Goal: Transaction & Acquisition: Book appointment/travel/reservation

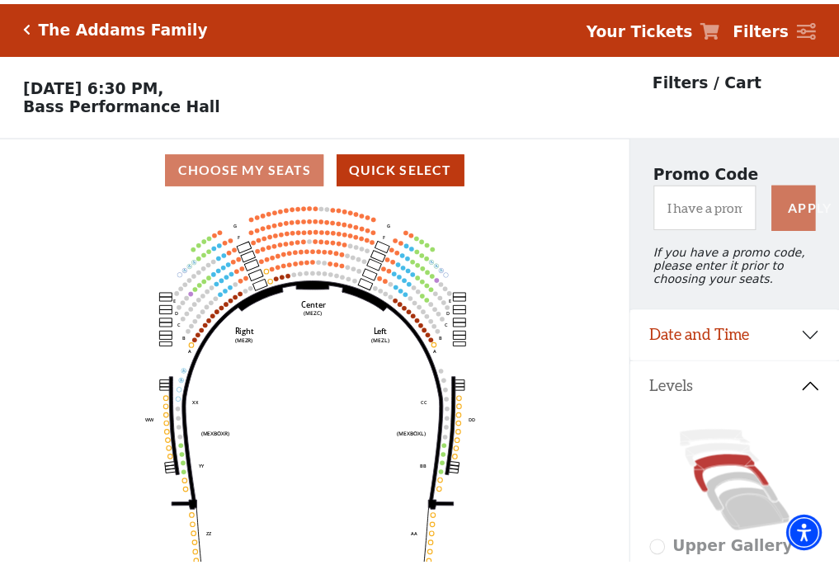
scroll to position [77, 0]
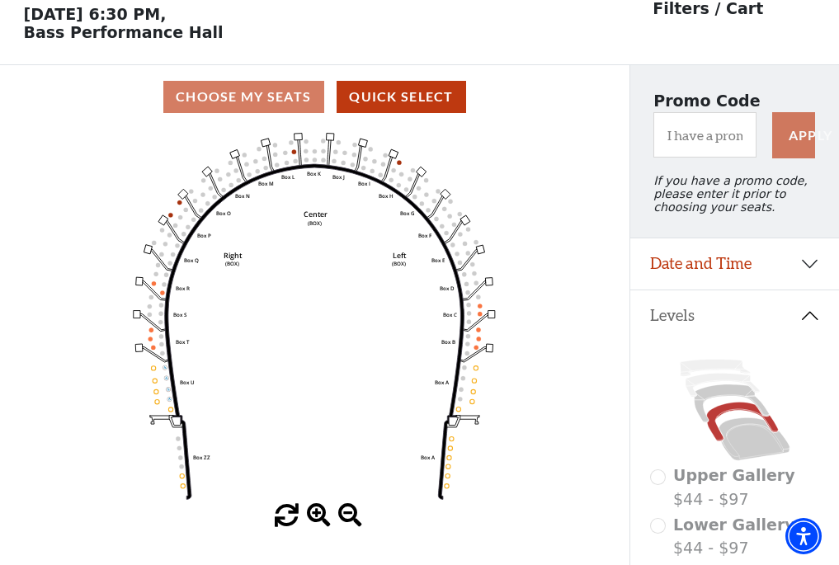
scroll to position [77, 0]
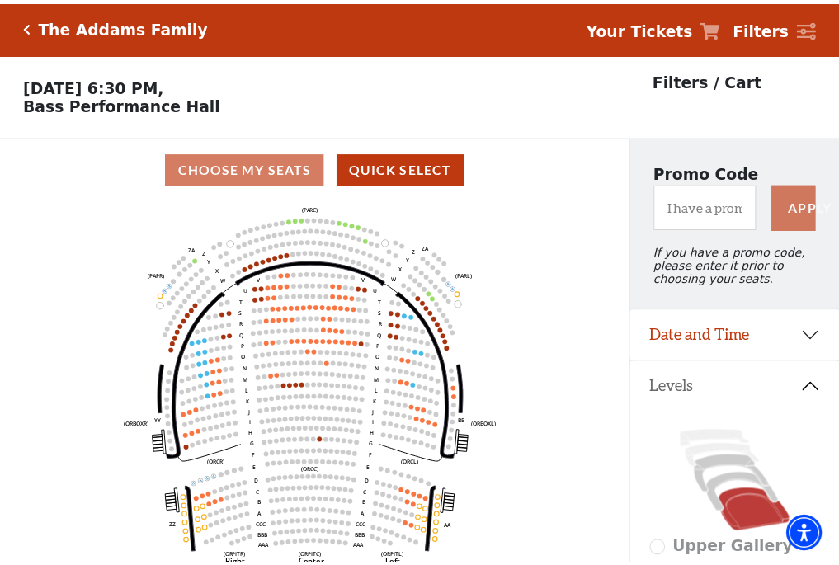
scroll to position [77, 0]
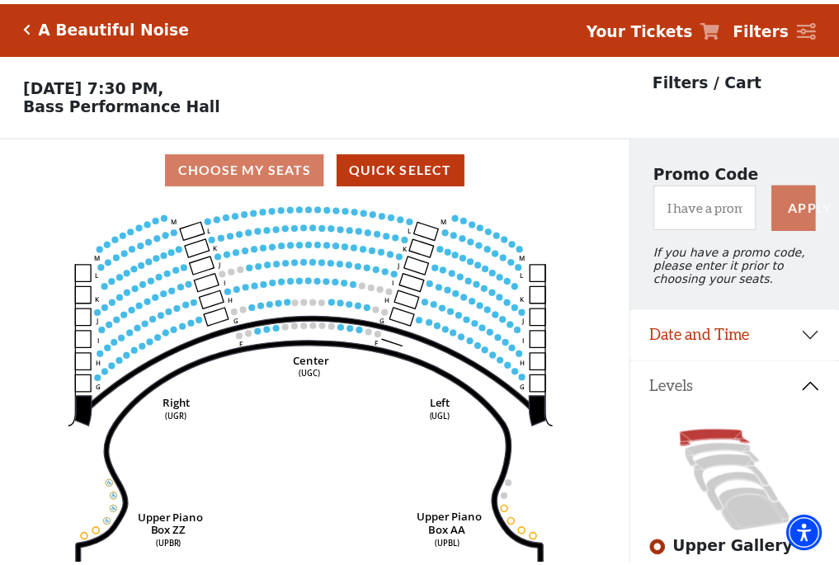
scroll to position [77, 0]
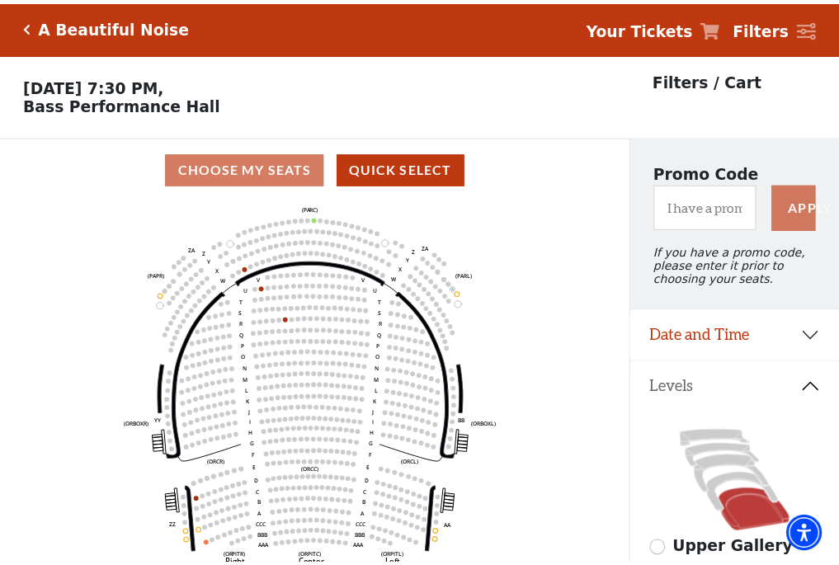
scroll to position [77, 0]
